Goal: Information Seeking & Learning: Learn about a topic

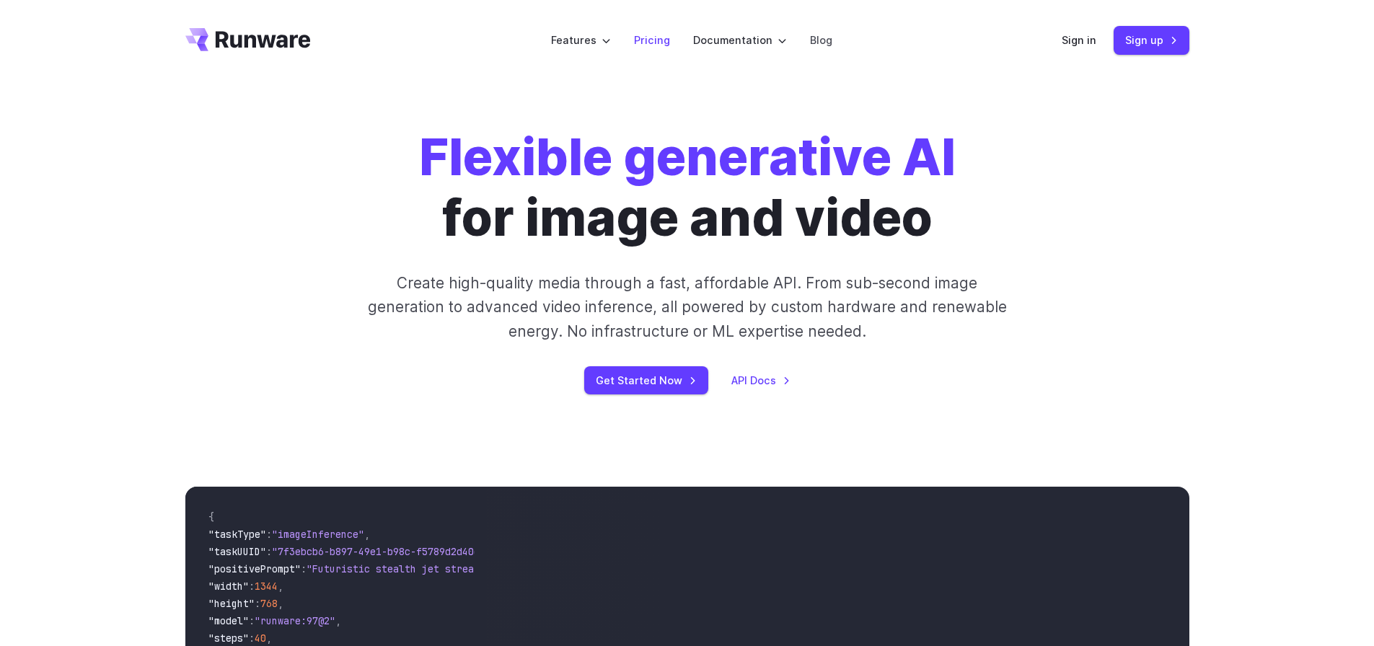
click at [660, 39] on link "Pricing" at bounding box center [652, 40] width 36 height 17
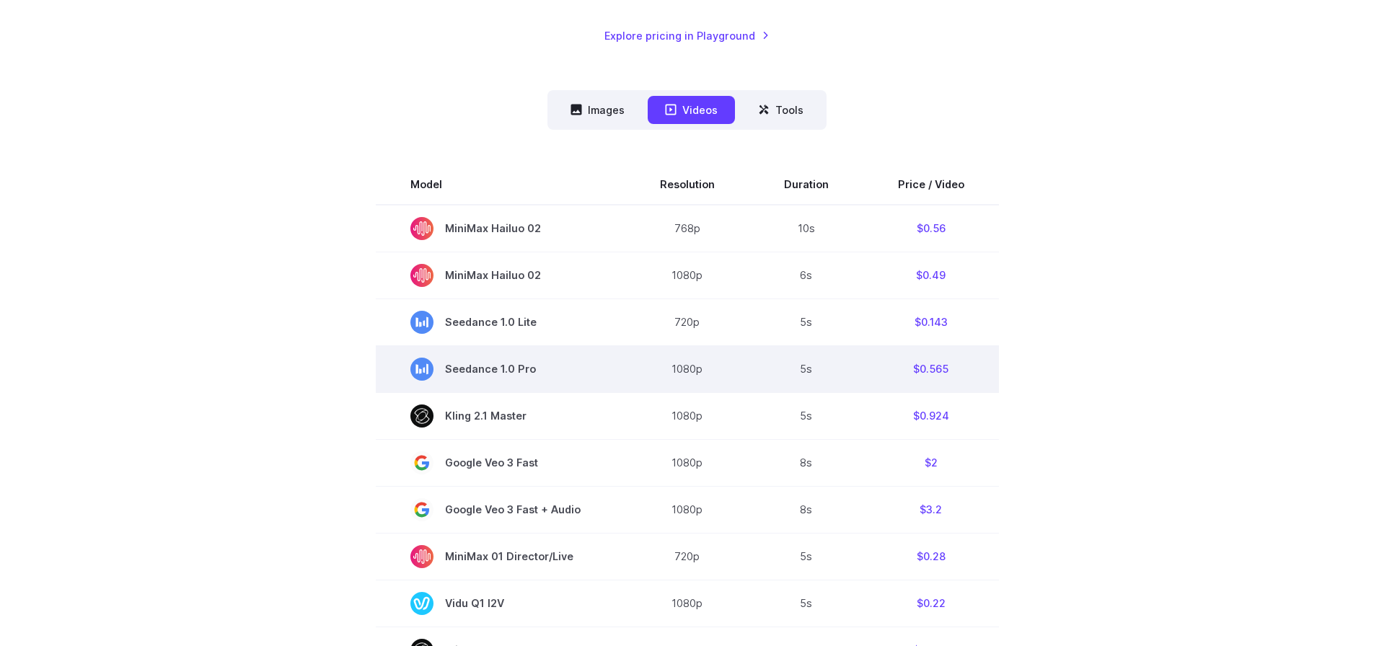
scroll to position [5, 0]
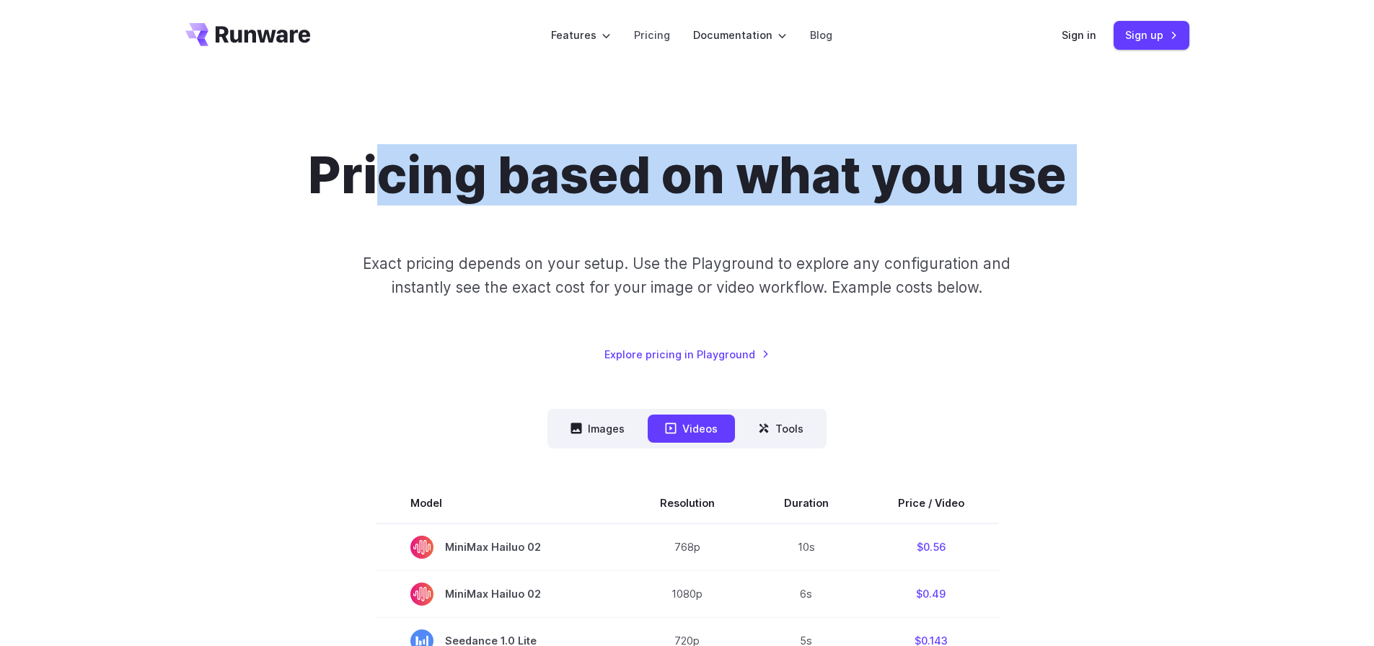
drag, startPoint x: 399, startPoint y: 187, endPoint x: 1028, endPoint y: 239, distance: 630.9
click at [1028, 239] on div "Pricing based on what you use Exact pricing depends on your setup. Use the Play…" at bounding box center [687, 254] width 1004 height 218
drag, startPoint x: 601, startPoint y: 425, endPoint x: 617, endPoint y: 423, distance: 16.0
click at [601, 425] on button "Images" at bounding box center [597, 429] width 89 height 28
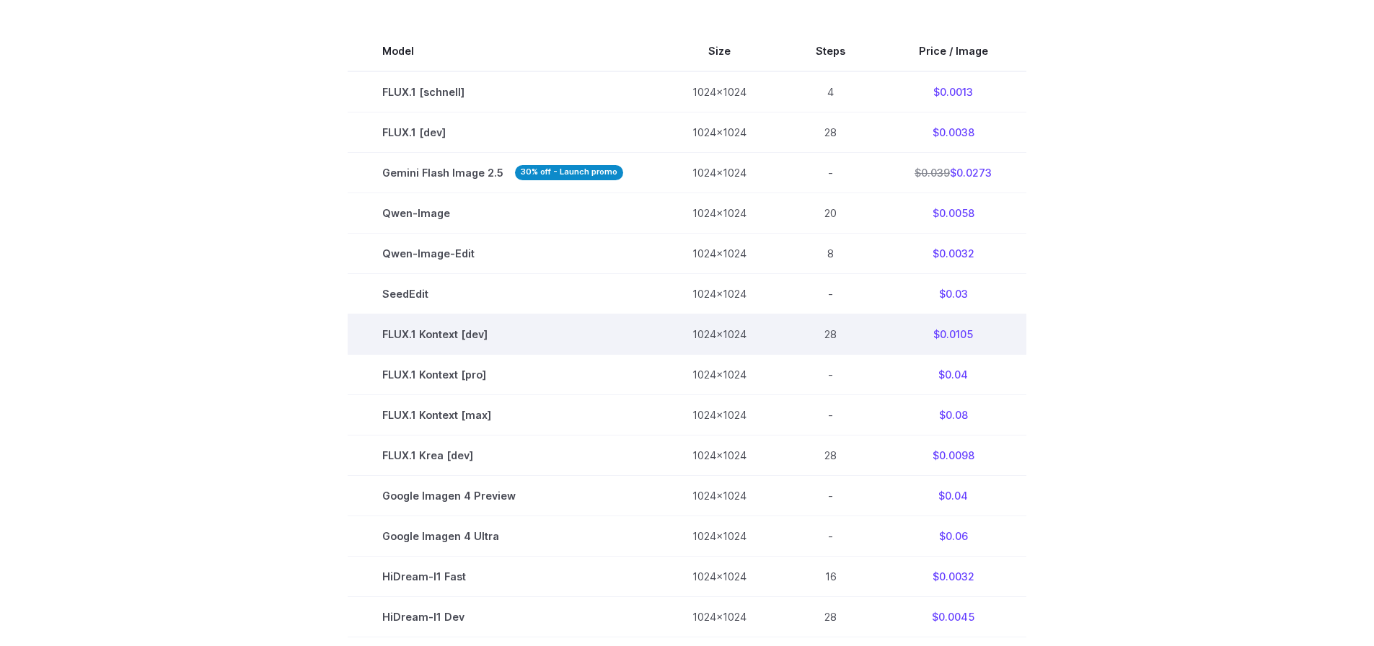
scroll to position [428, 0]
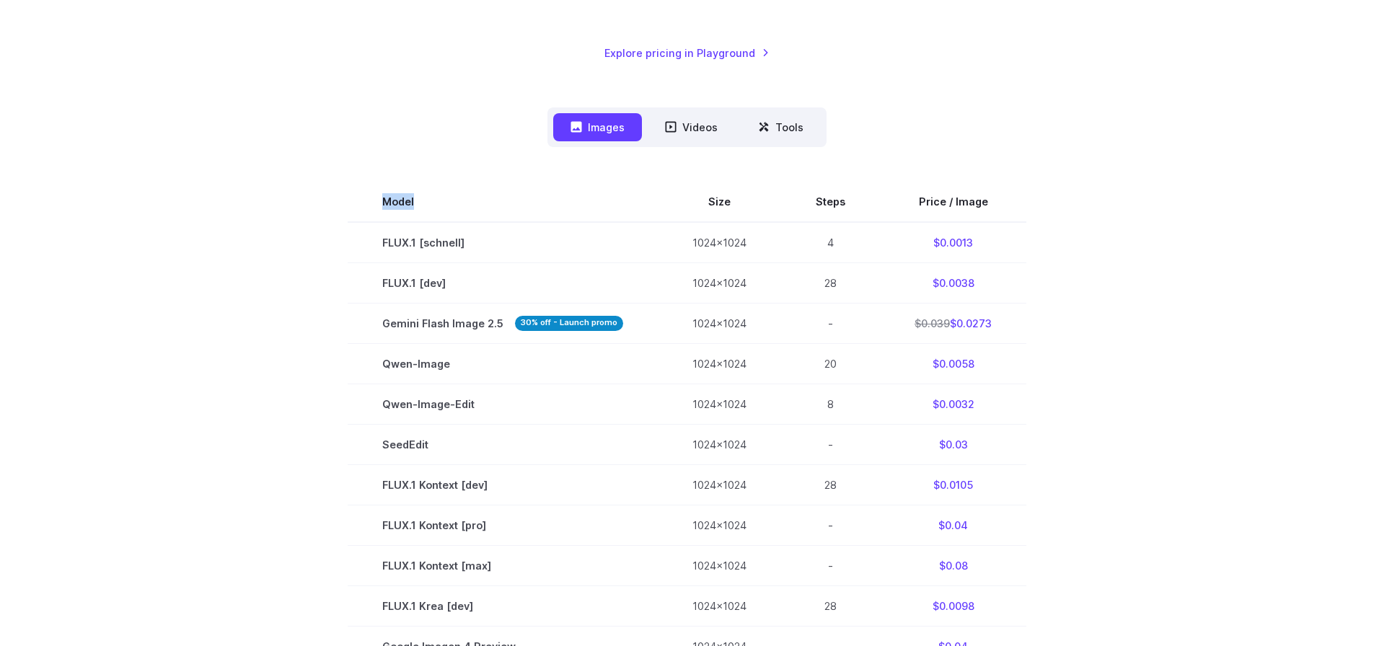
drag, startPoint x: 424, startPoint y: 81, endPoint x: 327, endPoint y: 81, distance: 97.3
click at [327, 81] on div "Pricing based on what you use Exact pricing depends on your setup. Use the Play…" at bounding box center [687, 449] width 1004 height 1211
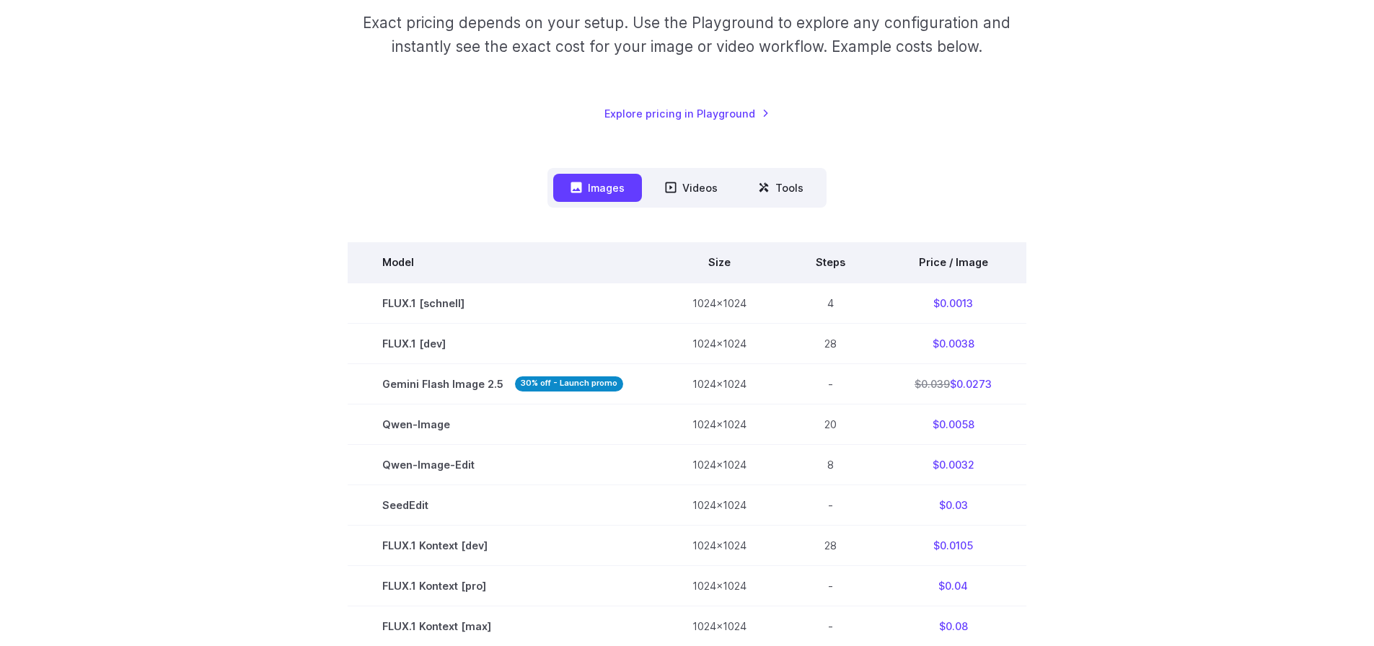
click at [713, 264] on th "Size" at bounding box center [719, 262] width 123 height 40
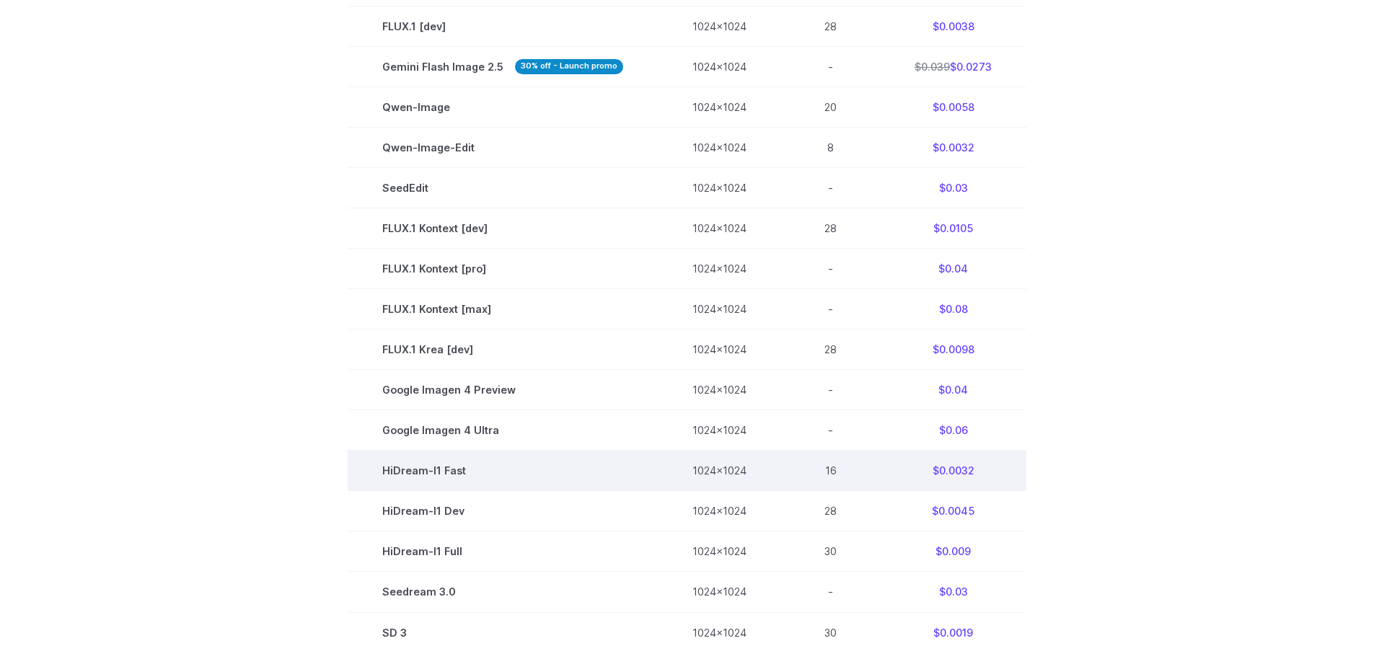
scroll to position [591, 0]
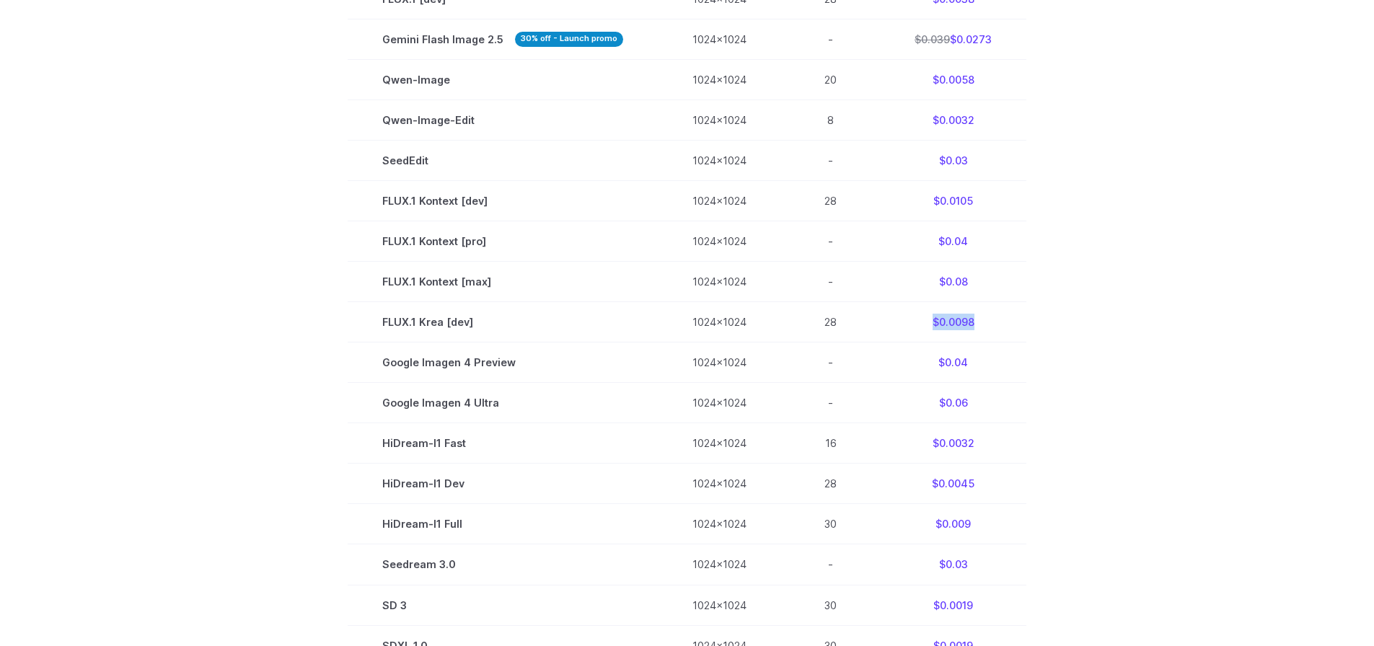
drag, startPoint x: 924, startPoint y: 330, endPoint x: 1050, endPoint y: 337, distance: 125.6
click at [1021, 332] on td "$0.0098" at bounding box center [953, 322] width 146 height 40
click at [1122, 337] on section "Model Size Steps Price / Image FLUX.1 [schnell] 1024x1024 4 $0.0013 FLUX.1 [dev…" at bounding box center [687, 302] width 1004 height 808
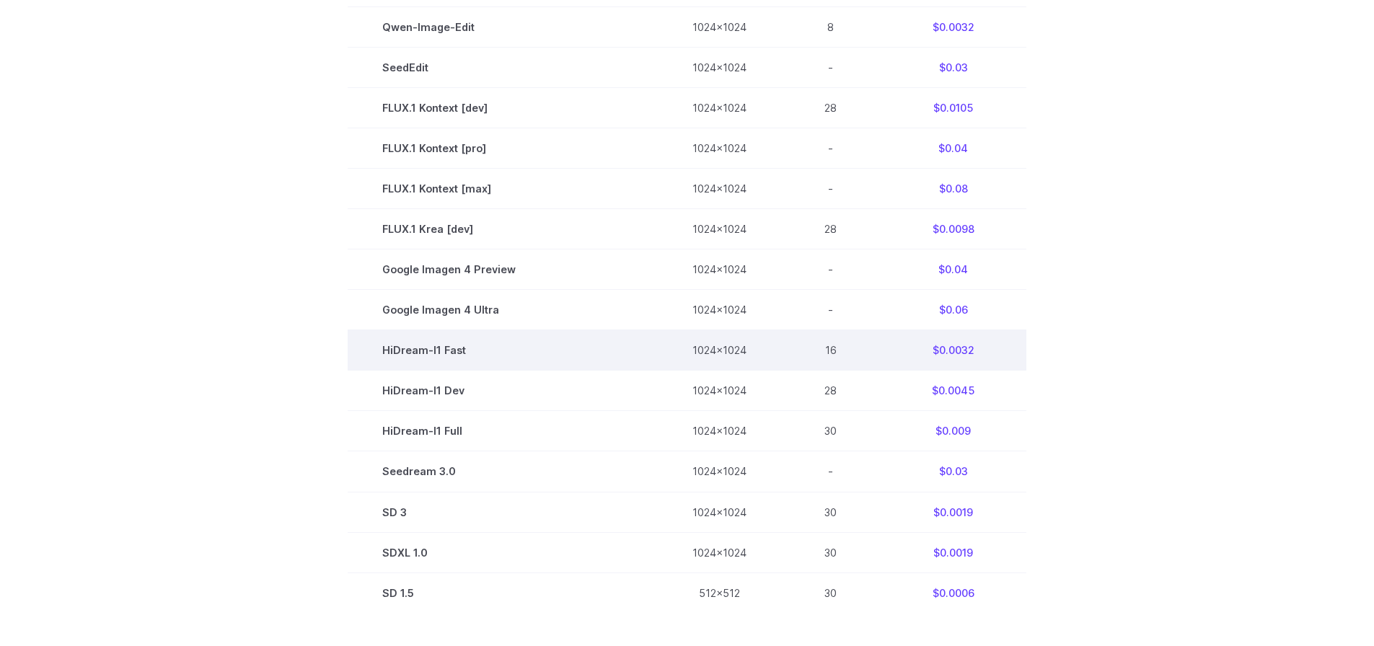
scroll to position [811, 0]
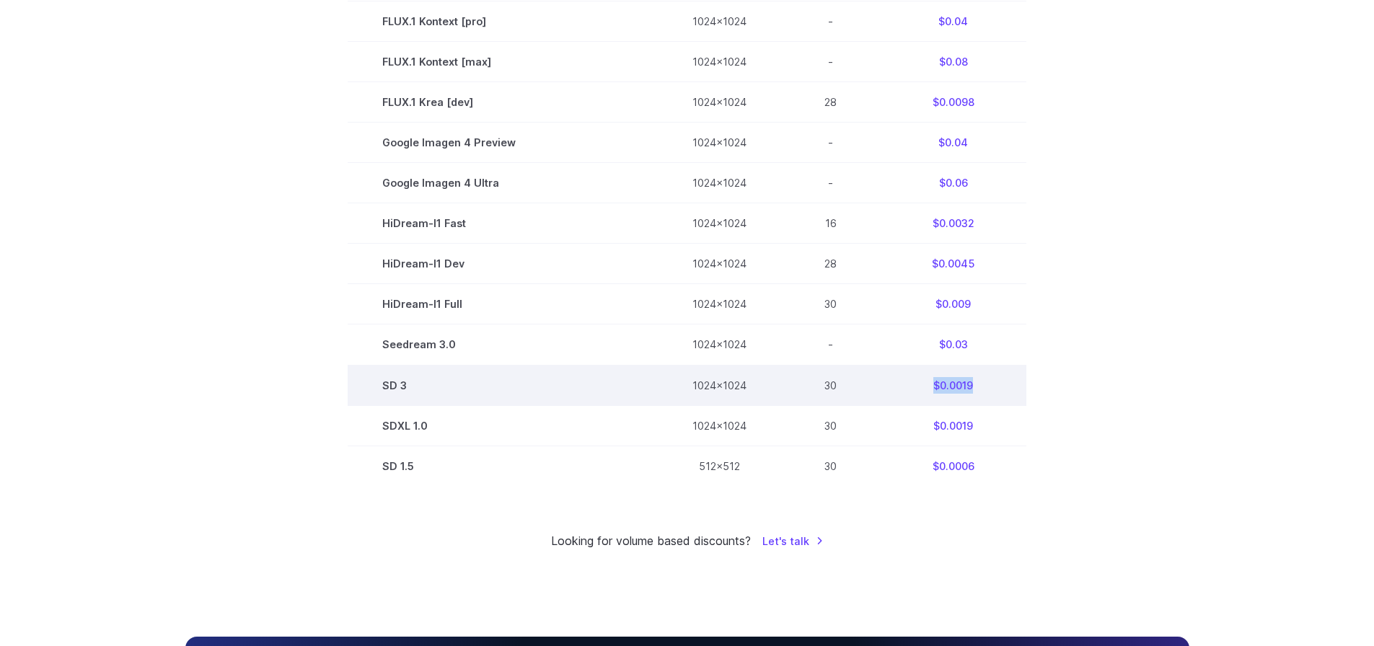
drag, startPoint x: 914, startPoint y: 381, endPoint x: 990, endPoint y: 384, distance: 75.7
click at [990, 384] on td "$0.0019" at bounding box center [953, 385] width 146 height 40
click at [939, 382] on td "$0.0019" at bounding box center [953, 385] width 146 height 40
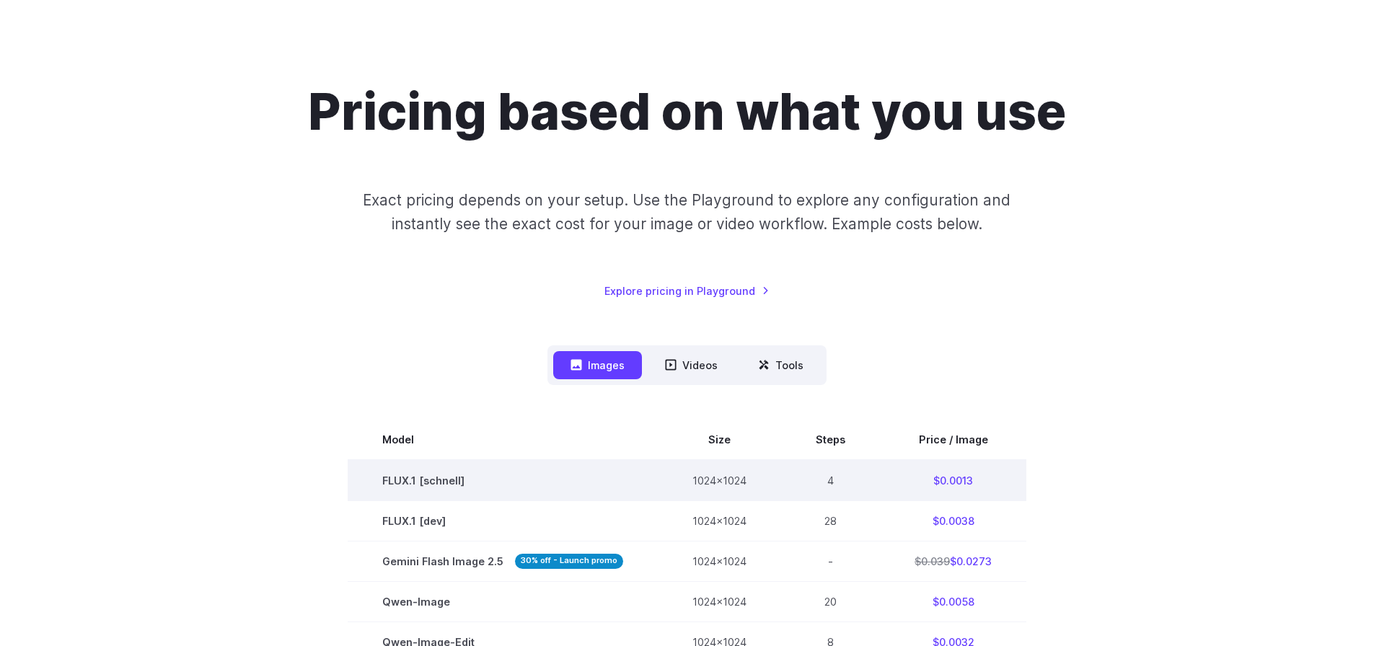
scroll to position [141, 0]
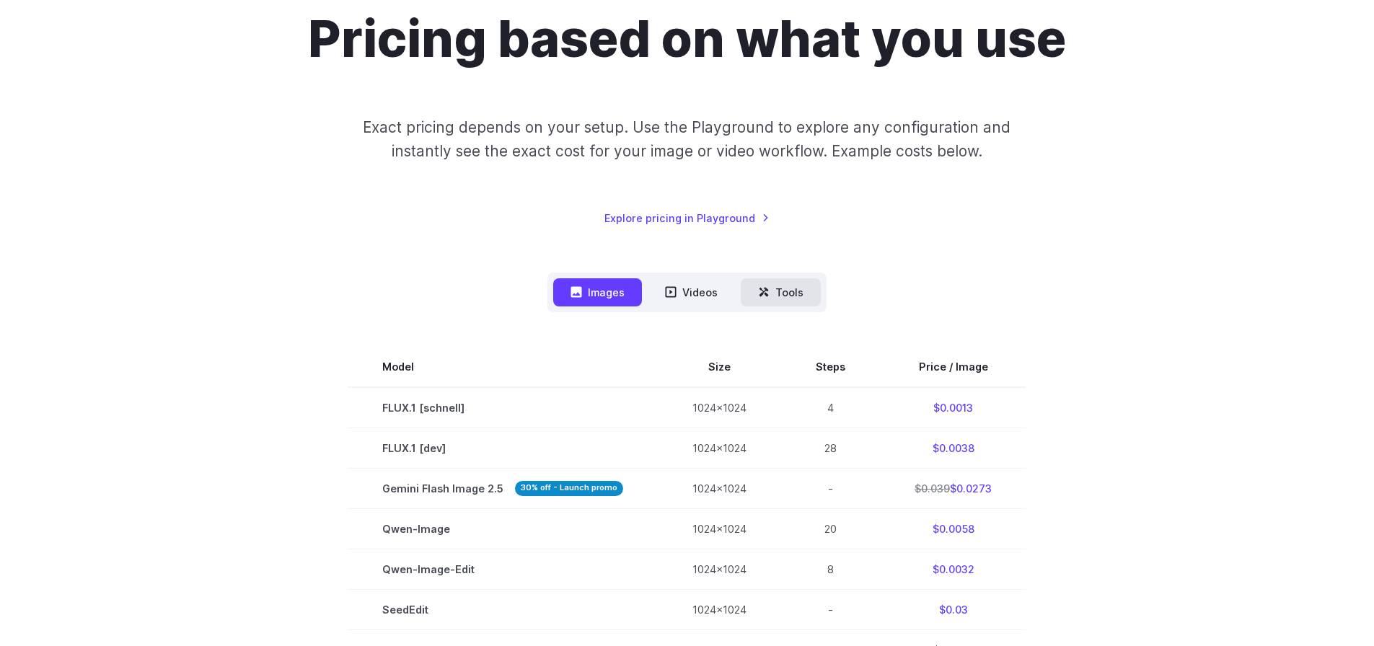
click at [777, 288] on button "Tools" at bounding box center [781, 292] width 80 height 28
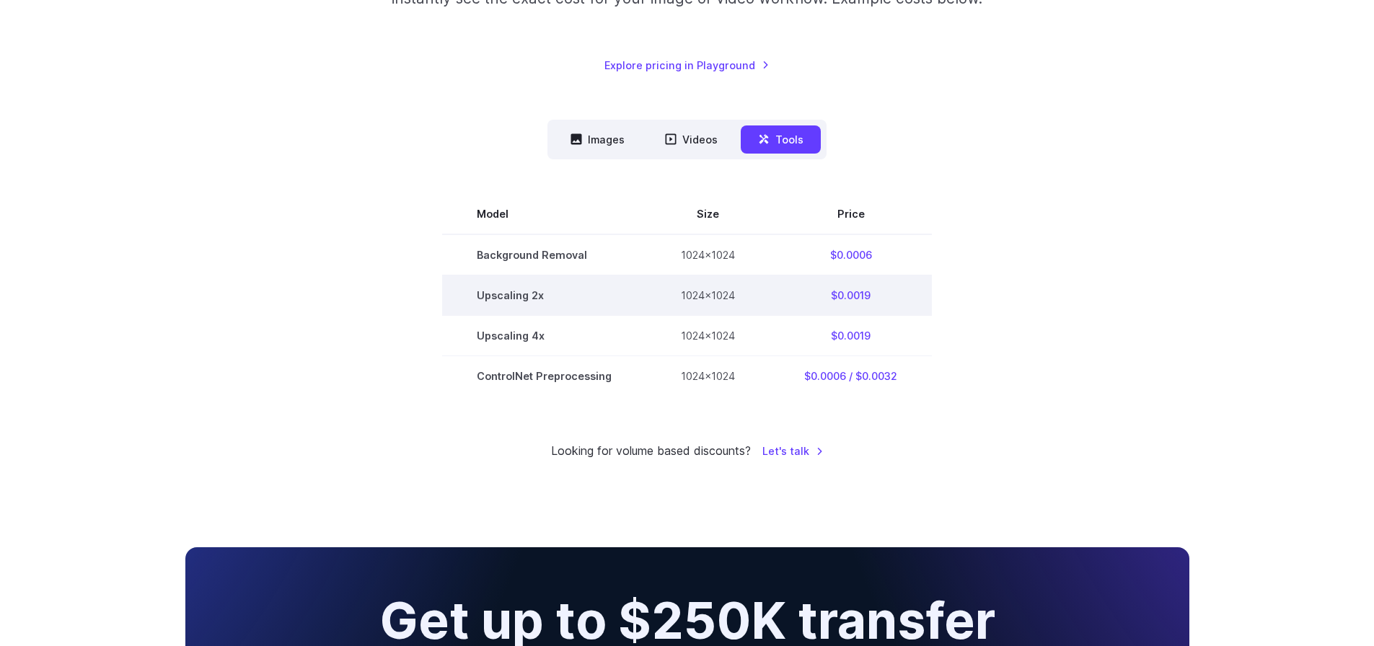
scroll to position [293, 0]
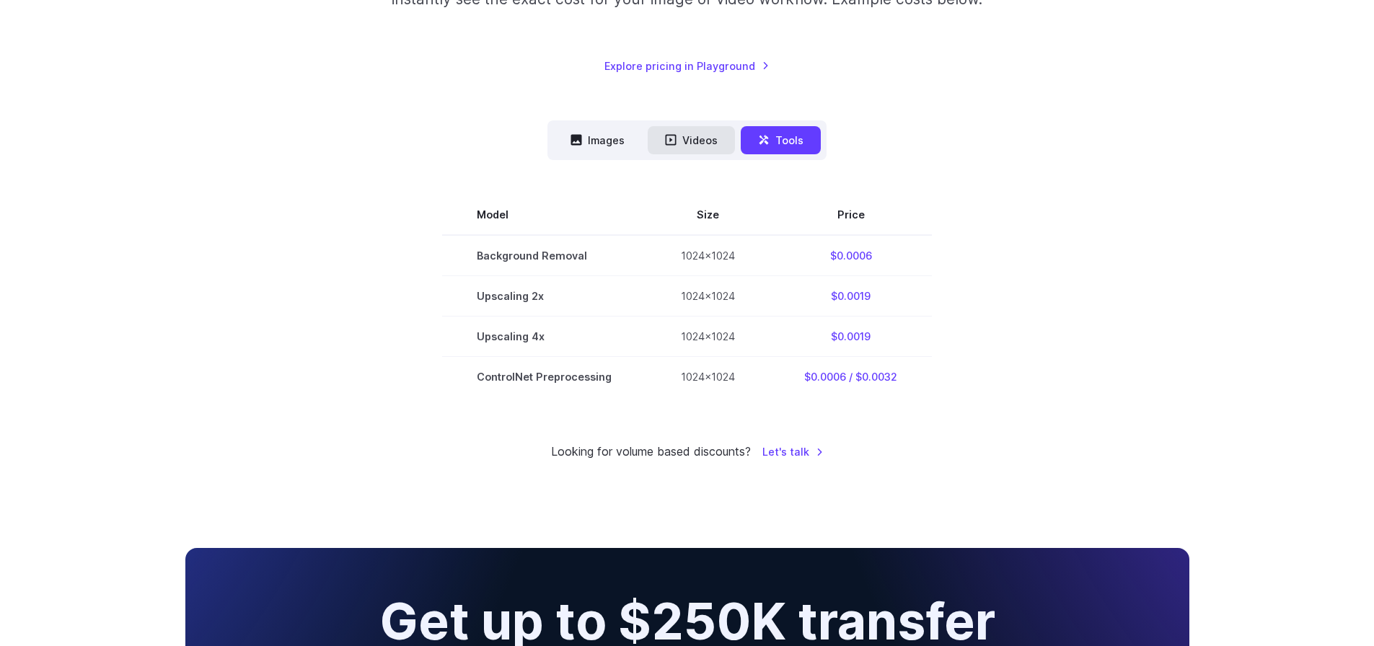
click at [703, 144] on button "Videos" at bounding box center [691, 140] width 87 height 28
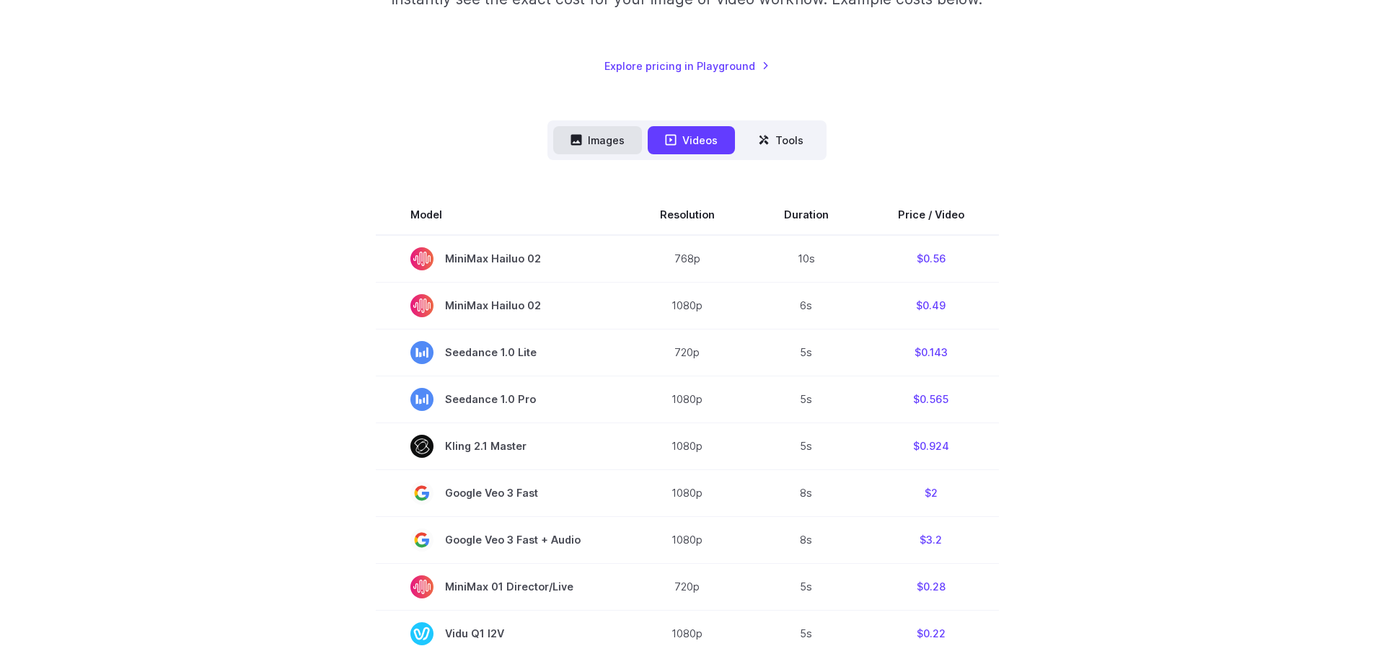
click at [615, 143] on button "Images" at bounding box center [597, 140] width 89 height 28
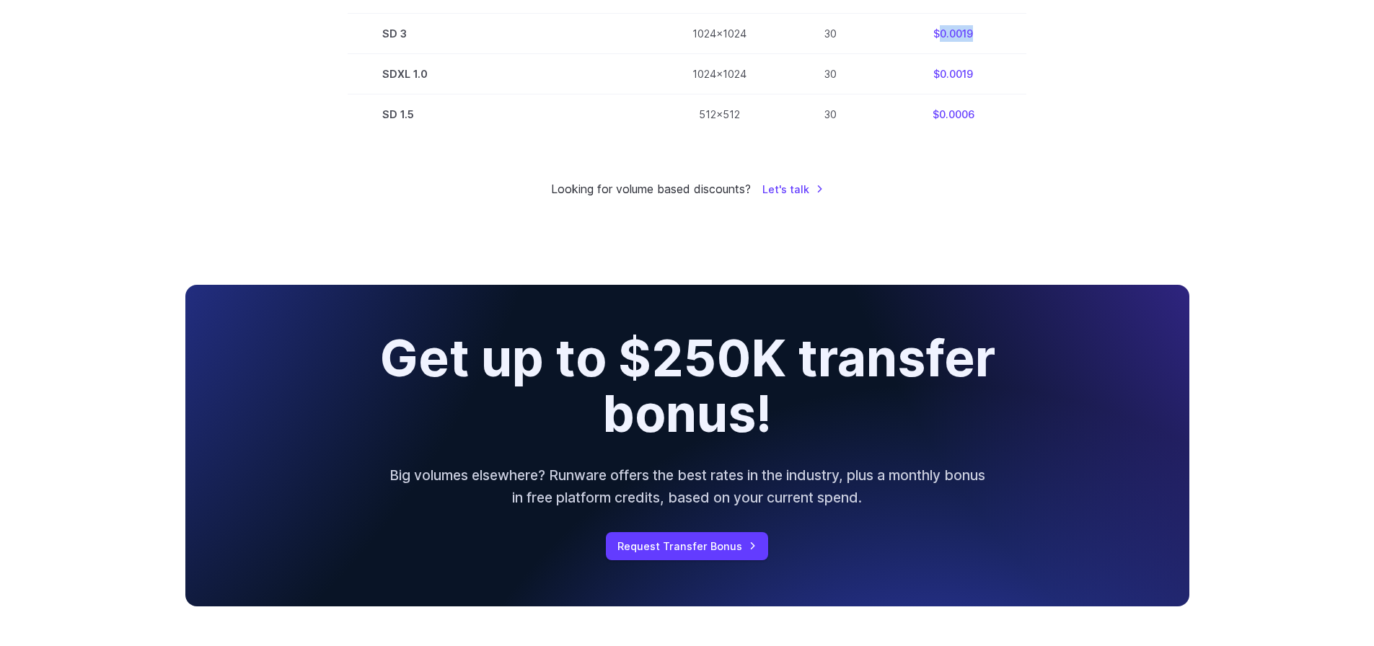
scroll to position [1135, 0]
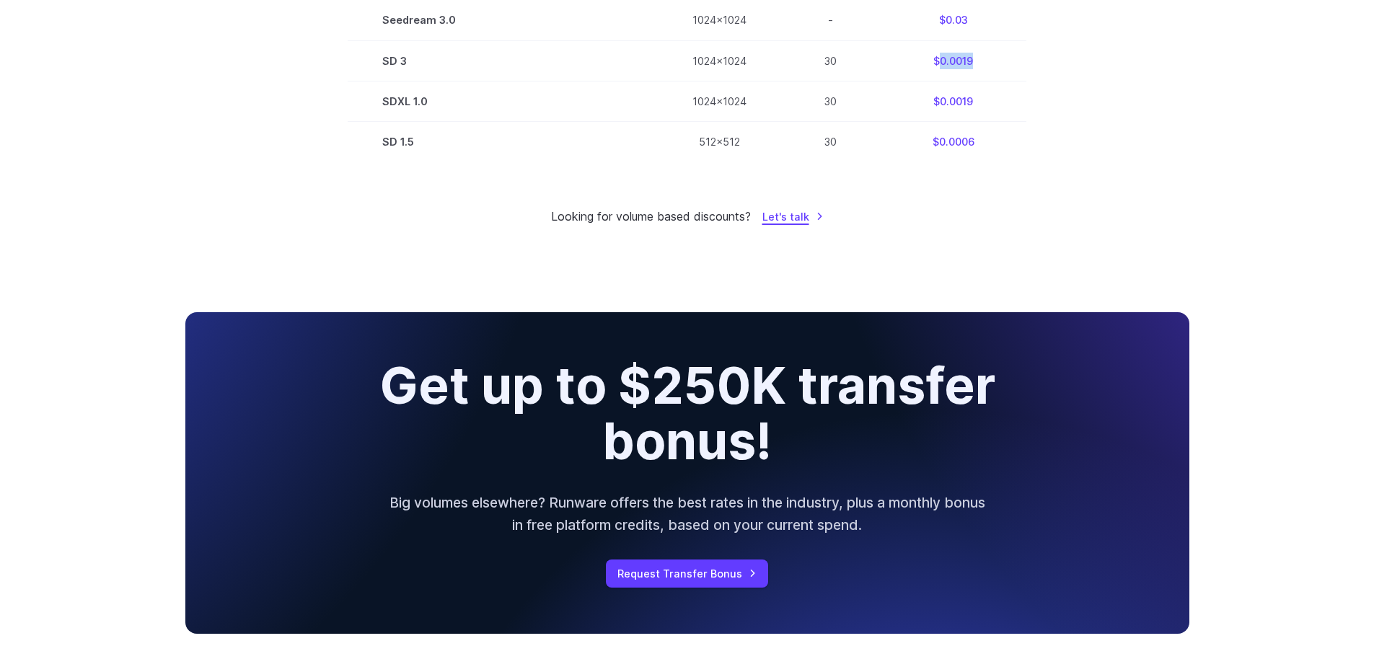
click at [792, 210] on link "Let's talk" at bounding box center [792, 216] width 61 height 17
